Goal: Transaction & Acquisition: Purchase product/service

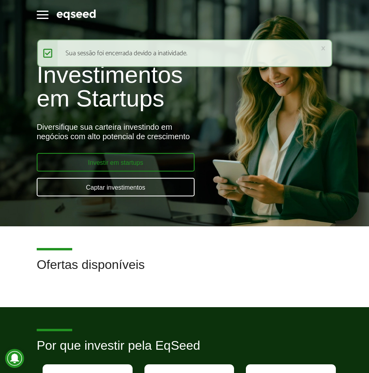
click at [154, 160] on link "Investir em startups" at bounding box center [116, 162] width 158 height 19
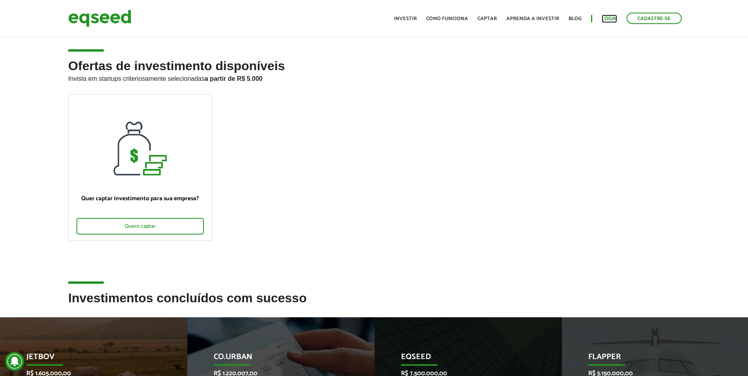
click at [368, 19] on link "Login" at bounding box center [609, 18] width 15 height 5
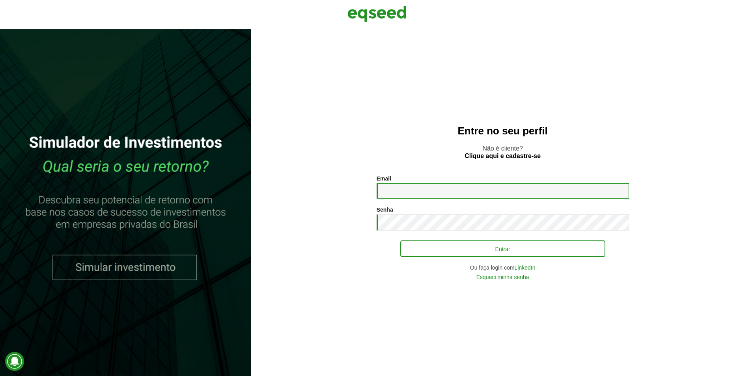
type input "**********"
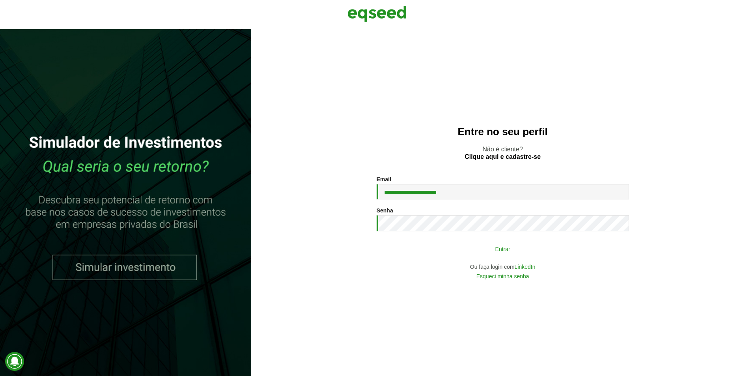
click at [550, 246] on button "Entrar" at bounding box center [502, 248] width 205 height 15
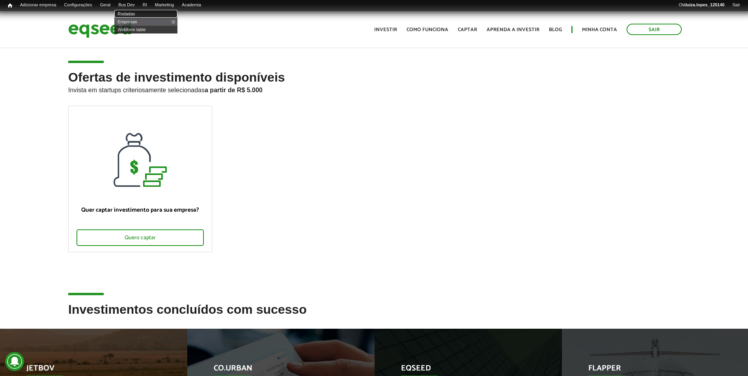
click at [145, 12] on link "Rodadas" at bounding box center [145, 14] width 63 height 8
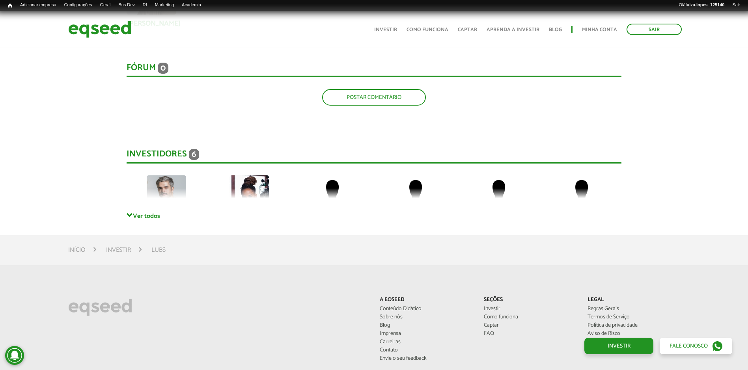
scroll to position [1262, 0]
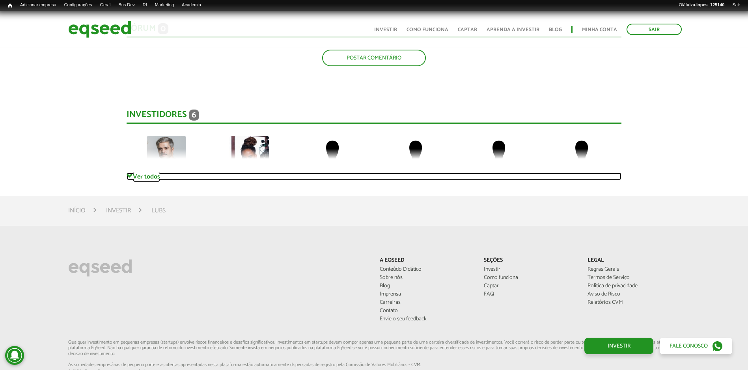
click at [138, 175] on link "Ver todos" at bounding box center [374, 176] width 495 height 7
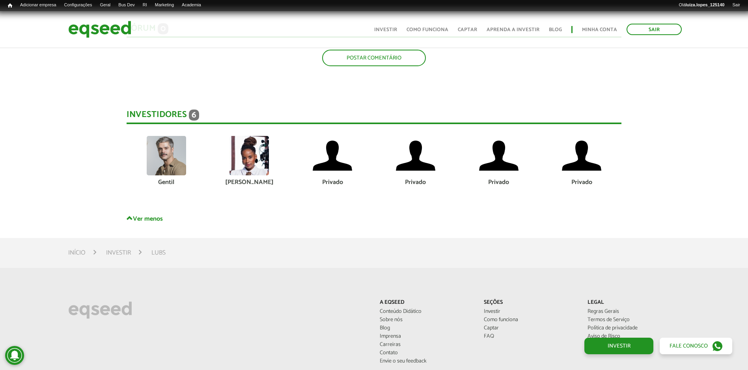
scroll to position [1065, 0]
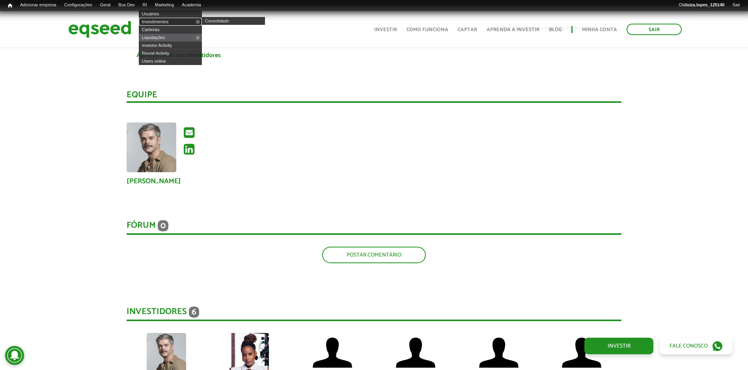
click at [160, 19] on link "Investimentos" at bounding box center [170, 22] width 63 height 8
